Goal: Task Accomplishment & Management: Use online tool/utility

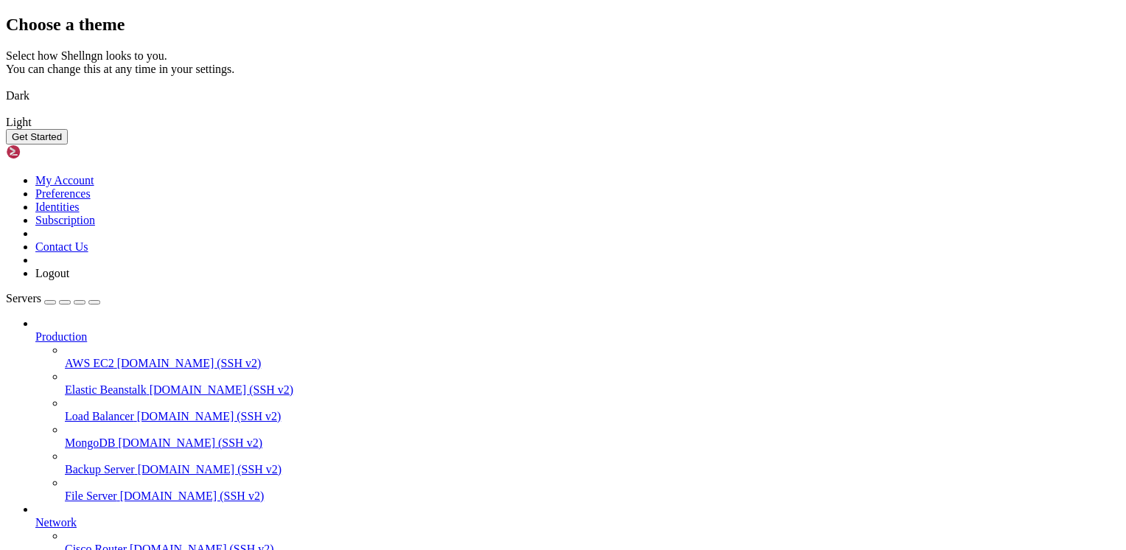
click at [68, 144] on button "Get Started" at bounding box center [37, 136] width 62 height 15
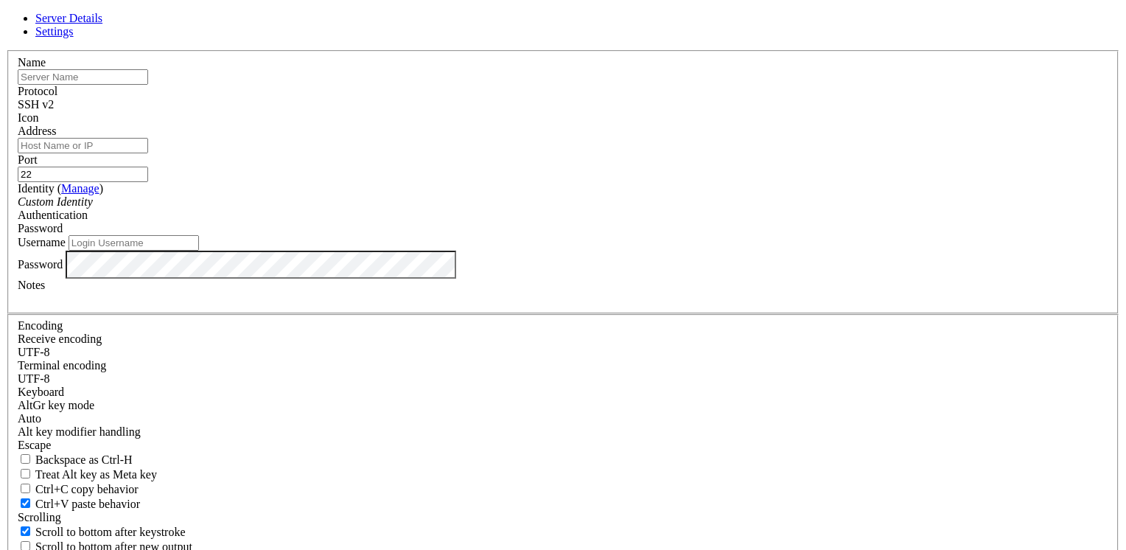
click at [148, 85] on input "text" at bounding box center [83, 76] width 130 height 15
type input "nube"
click at [148, 153] on input "Address" at bounding box center [83, 145] width 130 height 15
paste input "[TECHNICAL_ID]"
type input "[TECHNICAL_ID]"
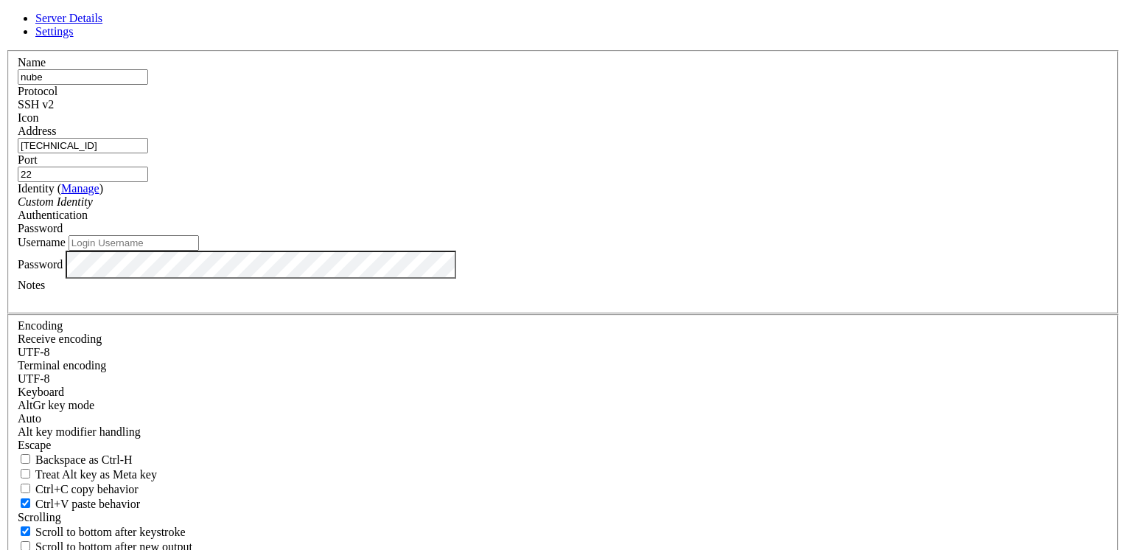
click at [462, 208] on div "Custom Identity" at bounding box center [563, 201] width 1090 height 13
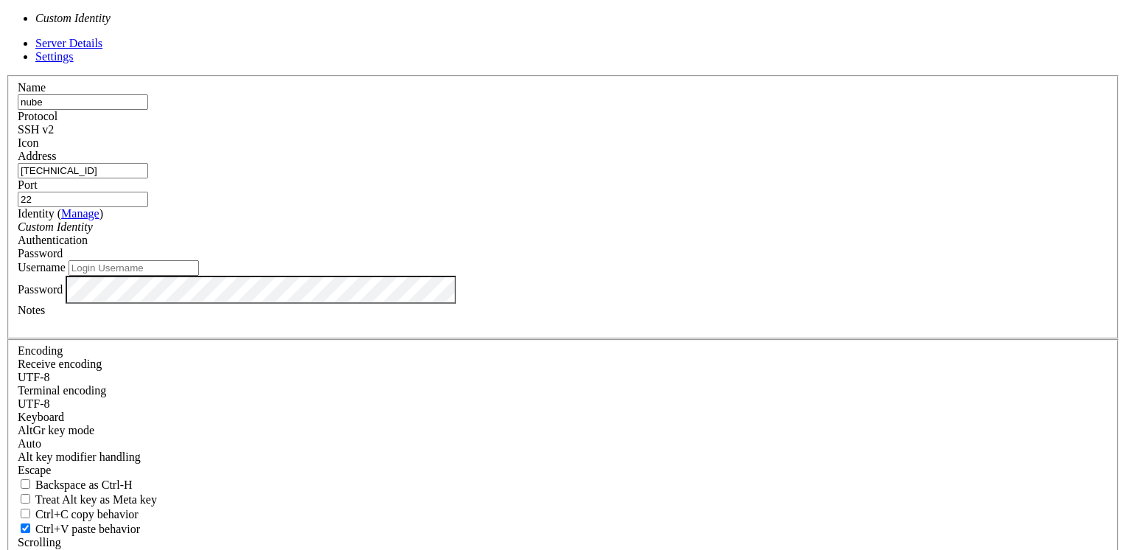
click at [93, 233] on span at bounding box center [93, 226] width 0 height 13
drag, startPoint x: 512, startPoint y: 220, endPoint x: 557, endPoint y: 222, distance: 45.0
click at [103, 220] on label "Identity ( Manage )" at bounding box center [60, 213] width 85 height 13
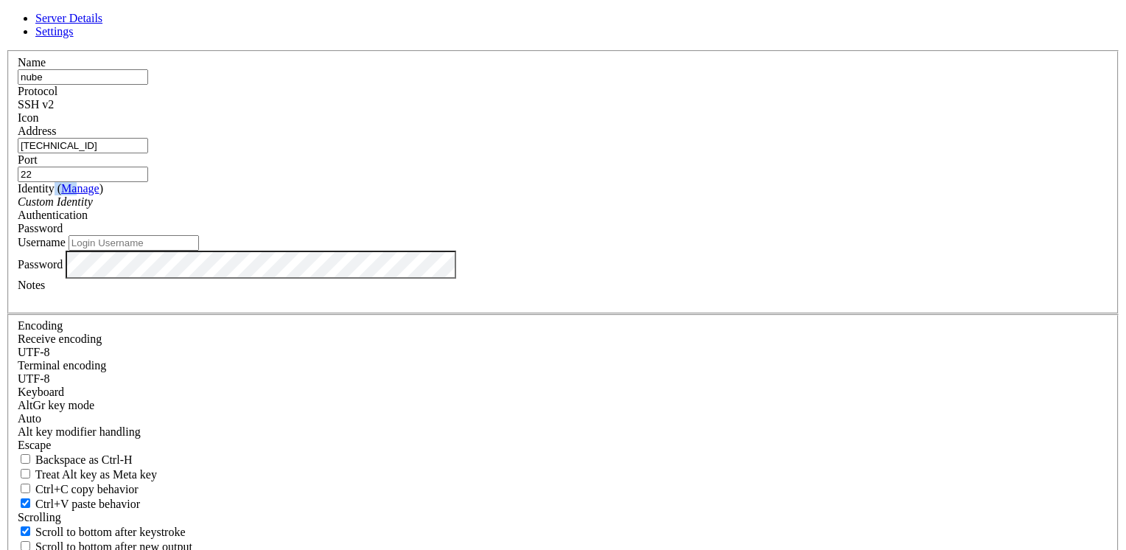
click at [99, 194] on link "Manage" at bounding box center [80, 188] width 38 height 13
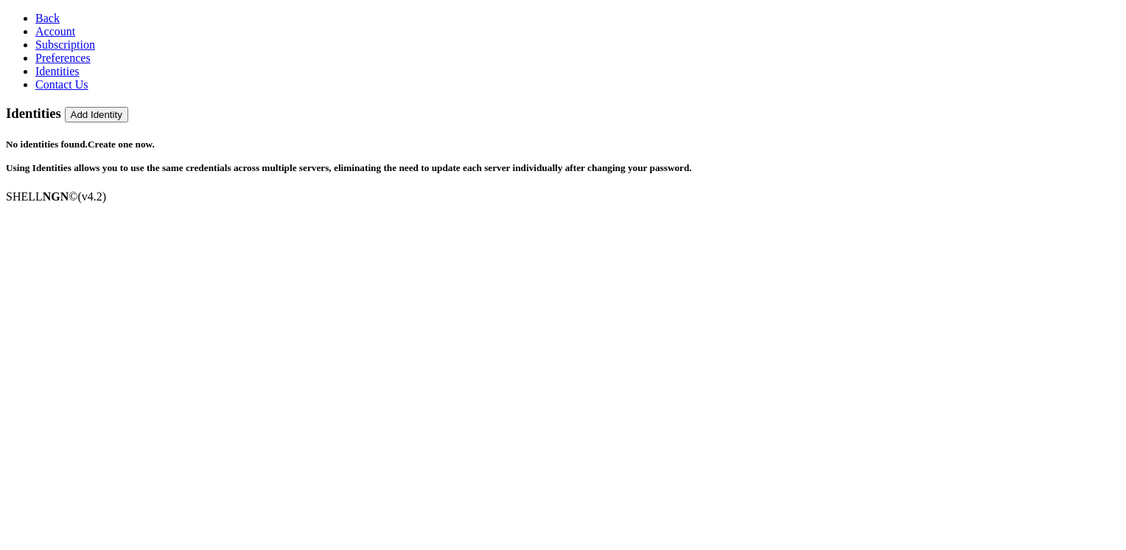
click at [35, 14] on icon at bounding box center [35, 18] width 0 height 13
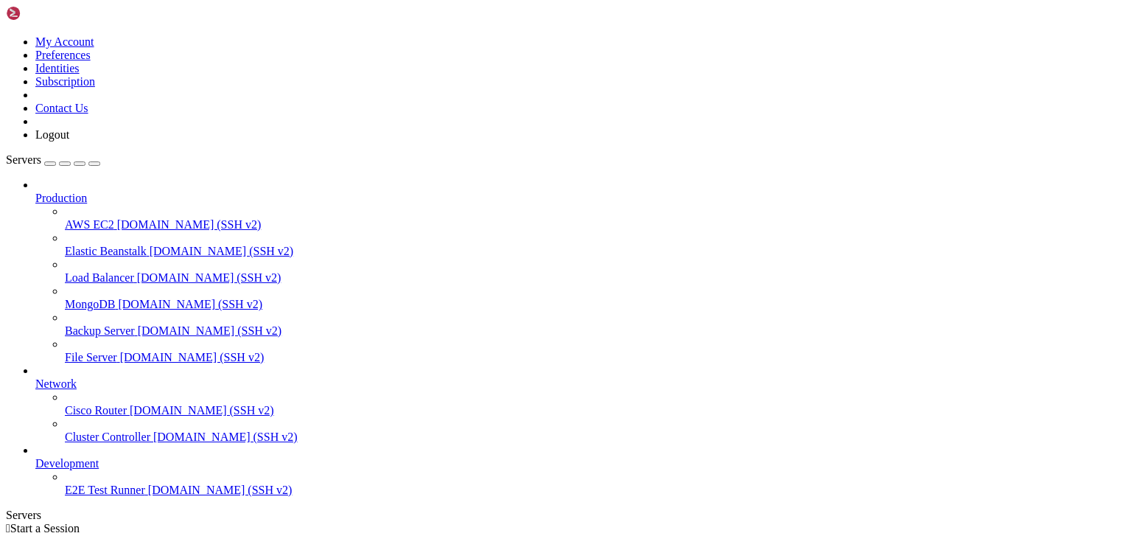
scroll to position [5, 0]
click at [35, 457] on icon at bounding box center [35, 457] width 0 height 0
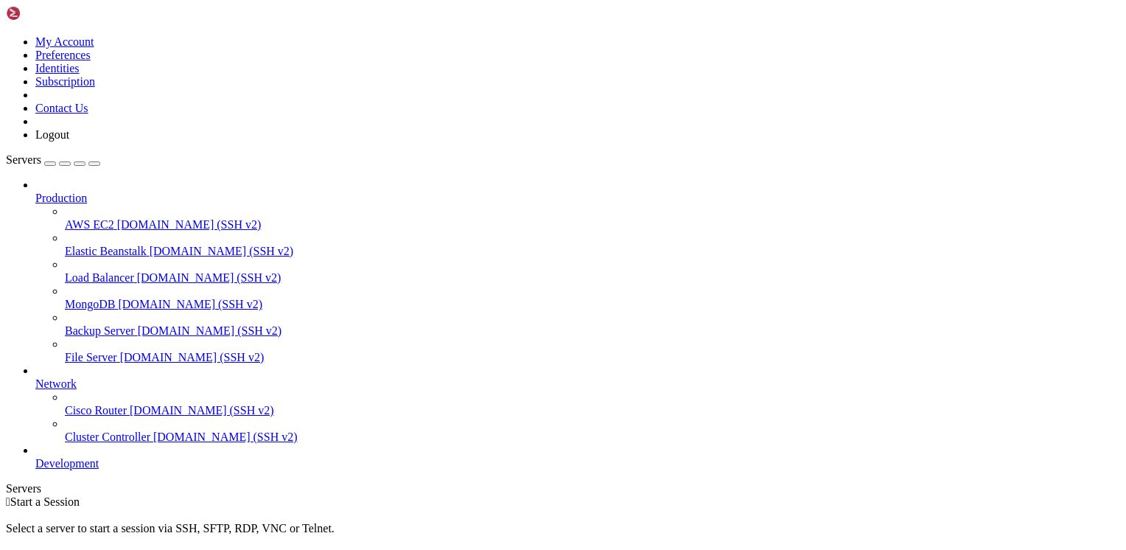
scroll to position [0, 0]
click at [35, 377] on icon at bounding box center [35, 377] width 0 height 0
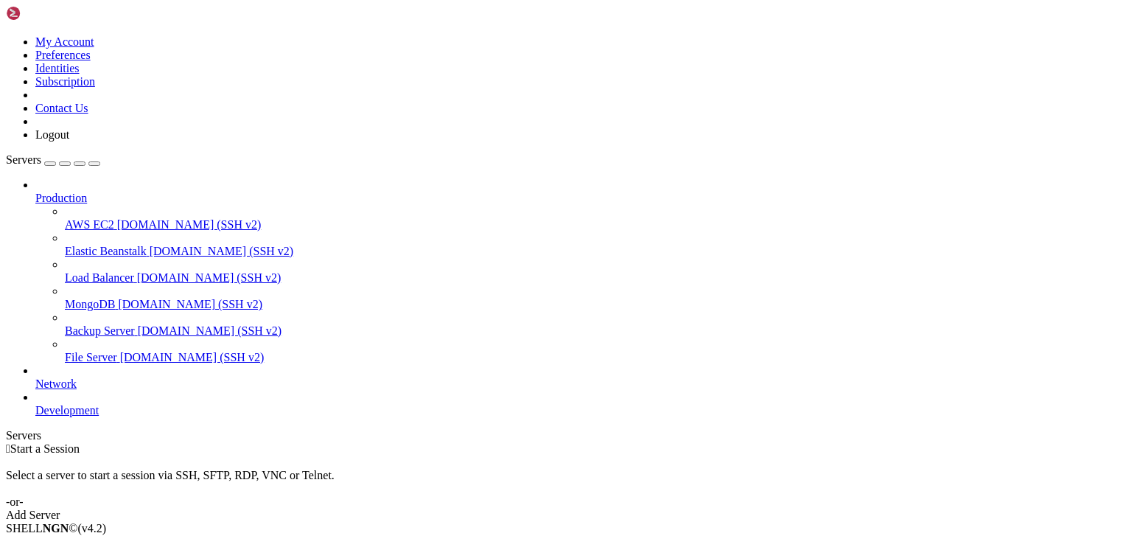
click at [56, 161] on button "button" at bounding box center [50, 163] width 12 height 4
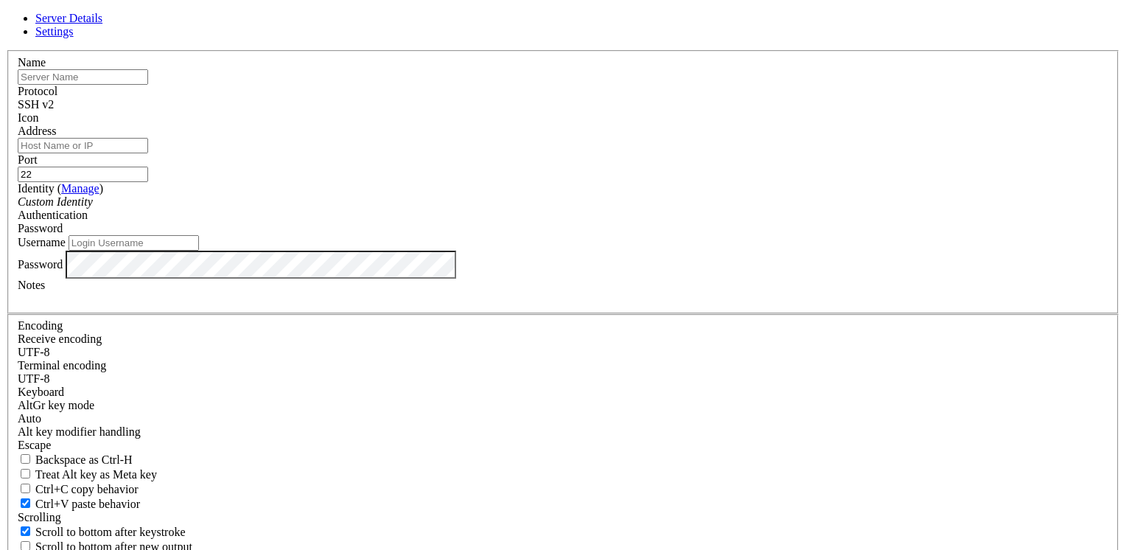
click at [148, 85] on input "text" at bounding box center [83, 76] width 130 height 15
click at [148, 85] on input "asd" at bounding box center [83, 76] width 130 height 15
type input "nube"
click at [648, 111] on div "SSH v2" at bounding box center [563, 104] width 1090 height 13
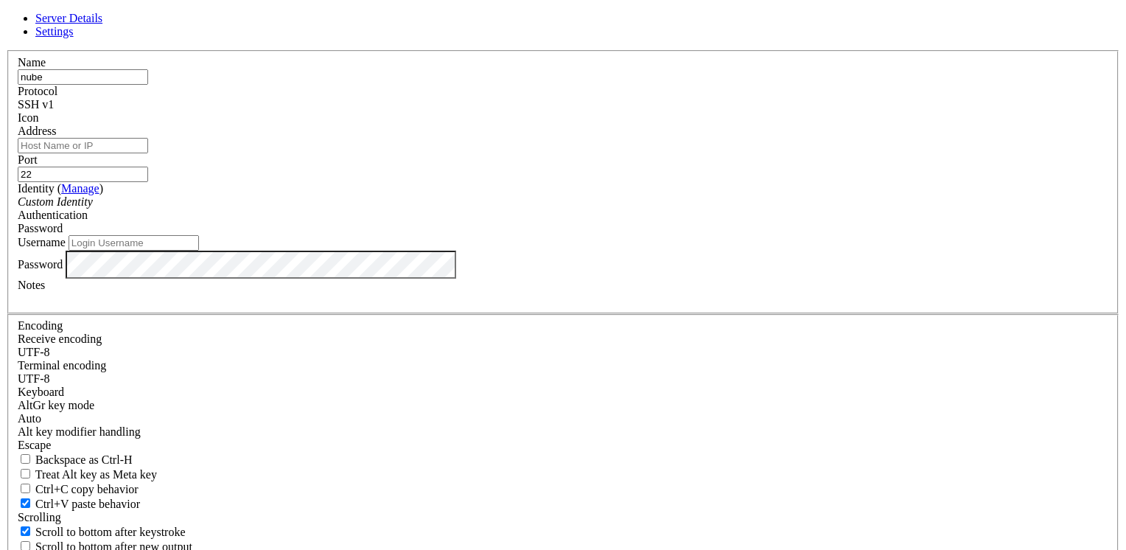
click at [655, 111] on div "SSH v1" at bounding box center [563, 104] width 1090 height 13
click at [148, 153] on input "Address" at bounding box center [83, 145] width 130 height 15
paste input "[TECHNICAL_ID]"
type input "[TECHNICAL_ID]"
click at [199, 250] on input "Username" at bounding box center [134, 242] width 130 height 15
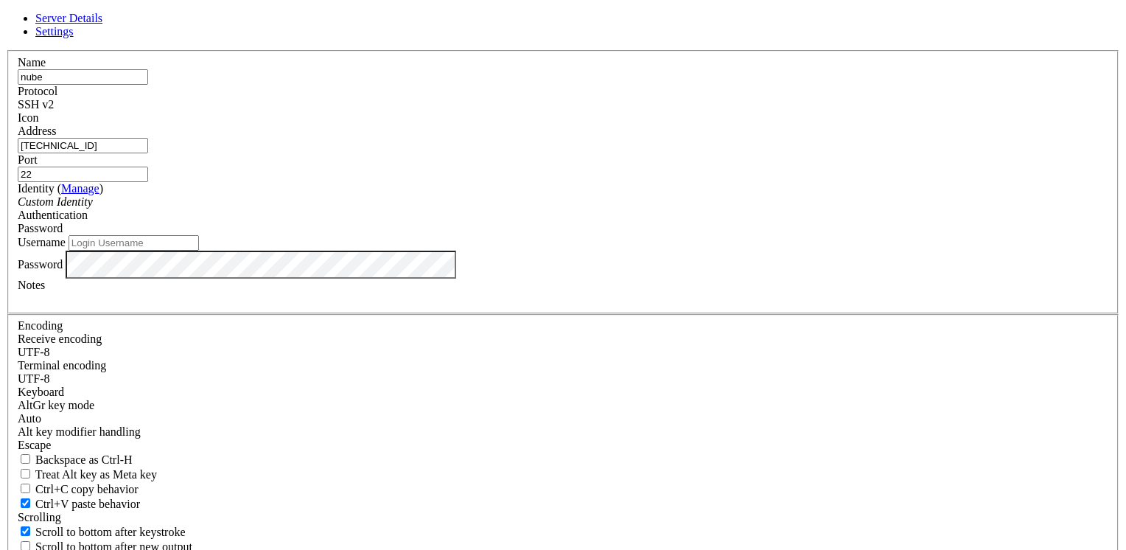
paste input "azureprofesor"
type input "azureprofesor"
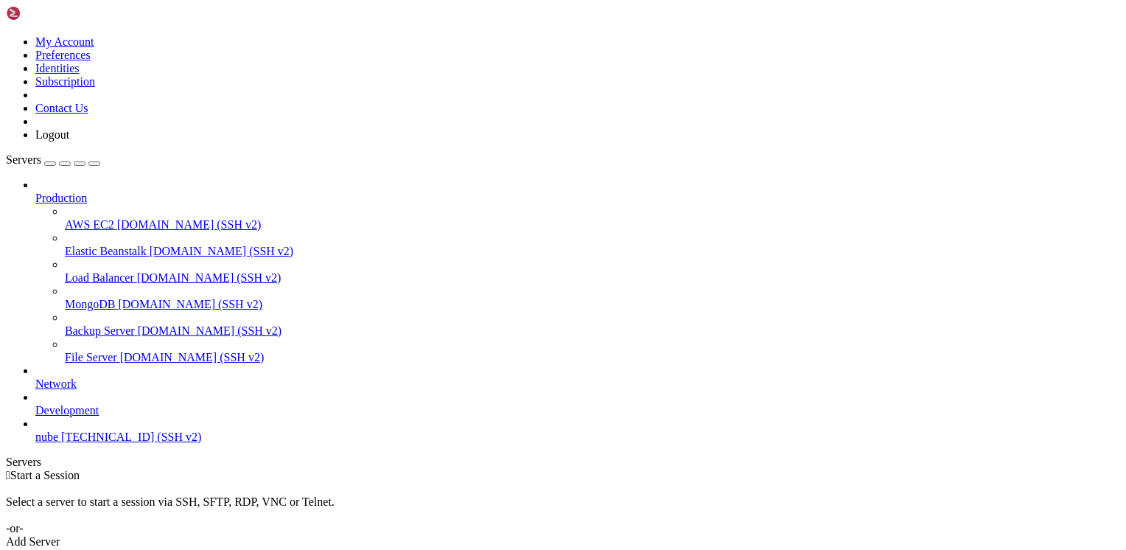
click at [73, 443] on span "[TECHNICAL_ID] (SSH v2)" at bounding box center [131, 436] width 140 height 13
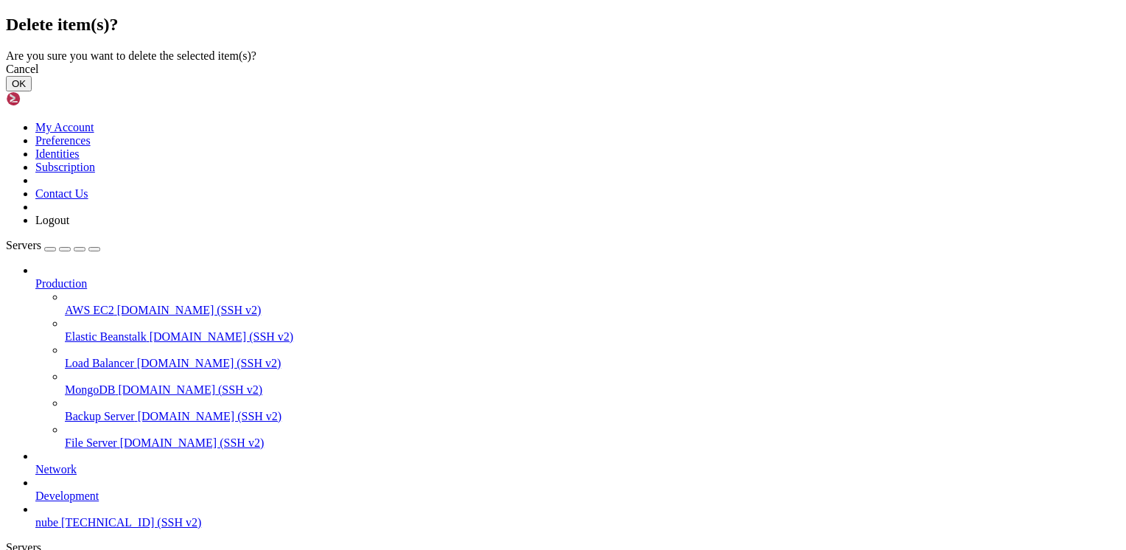
click at [32, 91] on button "OK" at bounding box center [19, 83] width 26 height 15
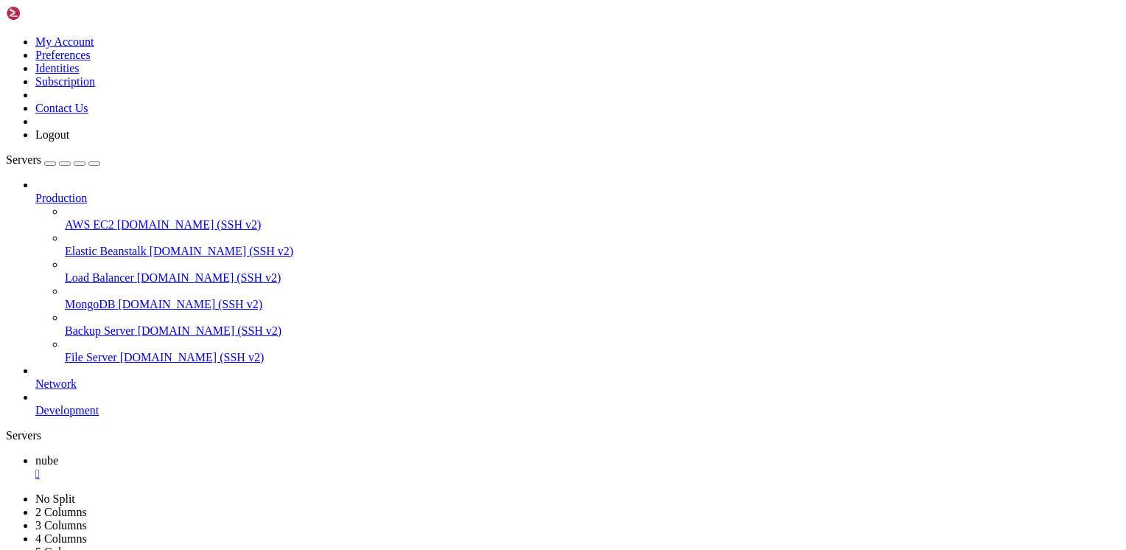
click at [248, 467] on div "" at bounding box center [577, 473] width 1084 height 13
